Goal: Check status

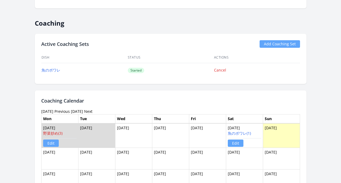
scroll to position [289, 0]
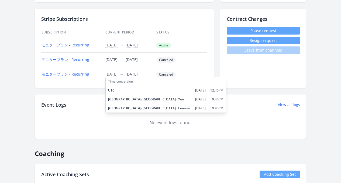
scroll to position [184, 0]
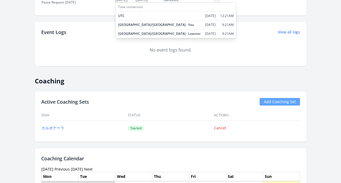
scroll to position [172, 0]
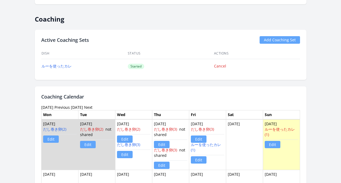
scroll to position [306, 0]
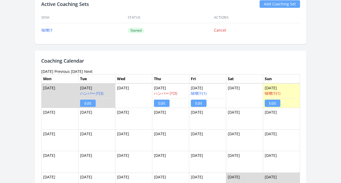
scroll to position [380, 0]
